Goal: Task Accomplishment & Management: Use online tool/utility

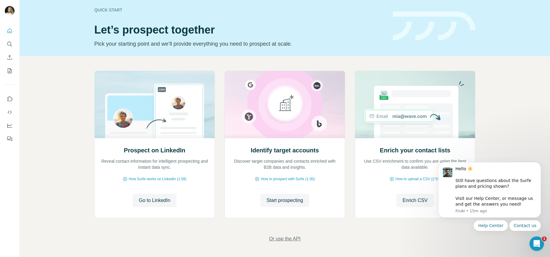
click at [295, 239] on span "Or use the API" at bounding box center [284, 238] width 31 height 7
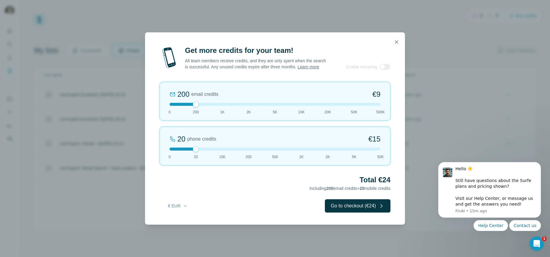
click at [298, 69] on link "Learn more" at bounding box center [309, 66] width 22 height 5
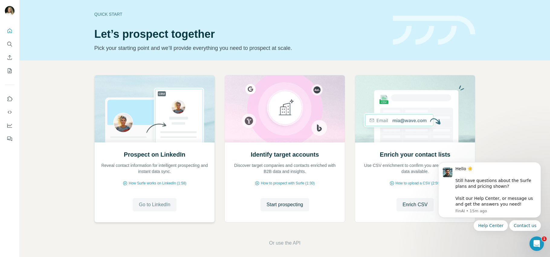
click at [154, 206] on span "Go to LinkedIn" at bounding box center [154, 204] width 31 height 7
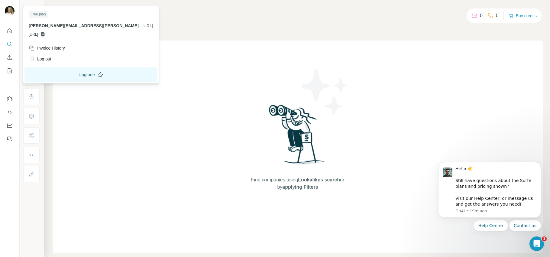
click at [97, 73] on icon at bounding box center [100, 75] width 6 height 6
click at [61, 76] on button "Upgrade" at bounding box center [90, 74] width 133 height 15
